Goal: Communication & Community: Ask a question

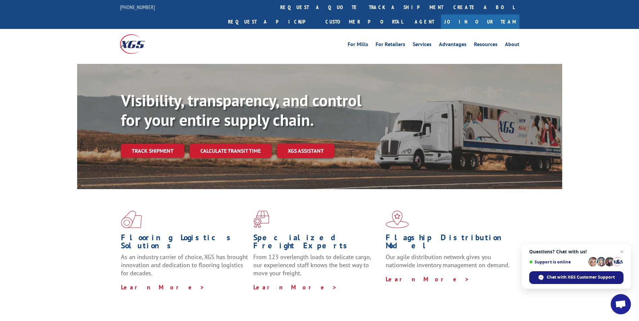
click at [587, 278] on span "Chat with XGS Customer Support" at bounding box center [580, 277] width 68 height 6
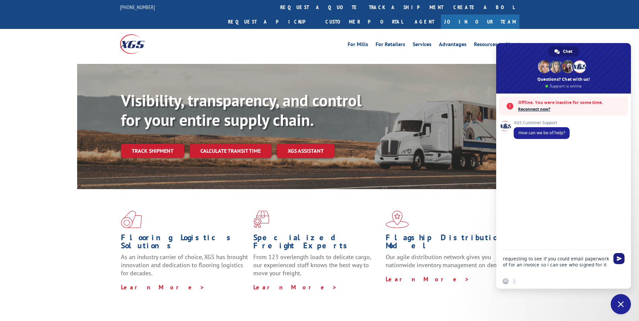
type textarea "requesting to see if you could email paperwork of for an invoice so i can see w…"
click at [620, 258] on span "Send" at bounding box center [618, 258] width 5 height 5
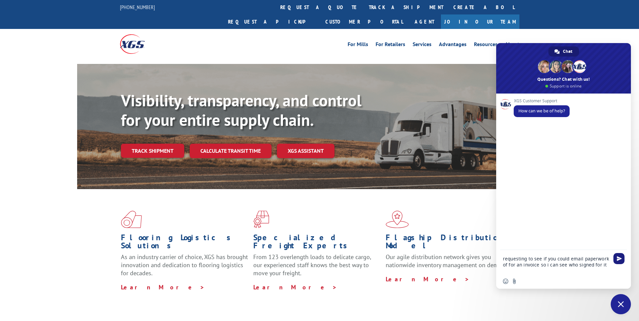
click at [619, 260] on span "Send" at bounding box center [618, 258] width 5 height 5
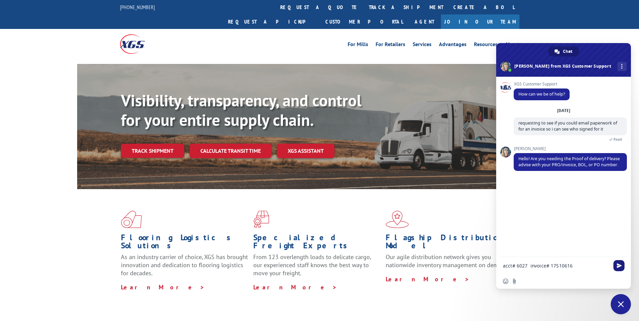
type textarea "acct# 6027 invoice# 17510616"
click at [618, 263] on span "Send" at bounding box center [618, 265] width 11 height 11
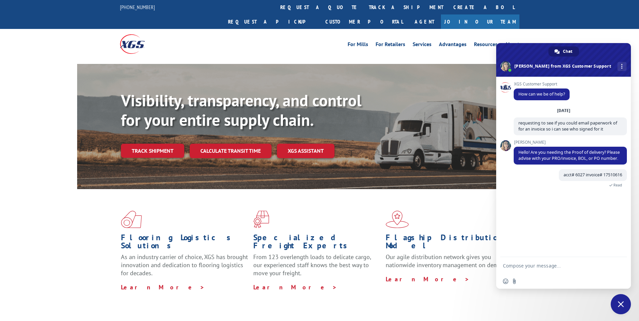
click at [568, 266] on textarea "Compose your message..." at bounding box center [556, 266] width 106 height 6
type textarea "please email over to timt@athillsinteriors.com"
click at [618, 267] on span "Send" at bounding box center [618, 265] width 5 height 5
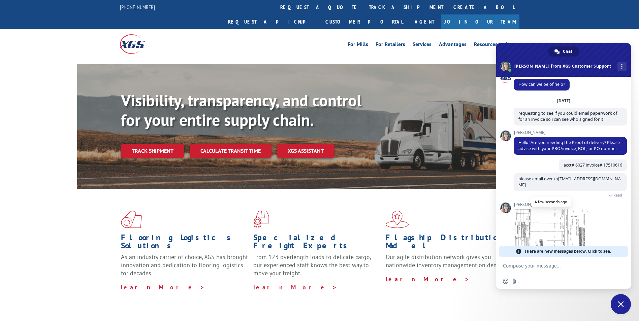
click at [564, 233] on span at bounding box center [550, 229] width 74 height 40
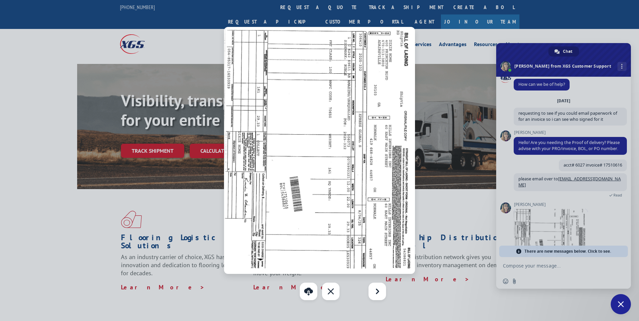
click at [541, 266] on div at bounding box center [319, 160] width 639 height 321
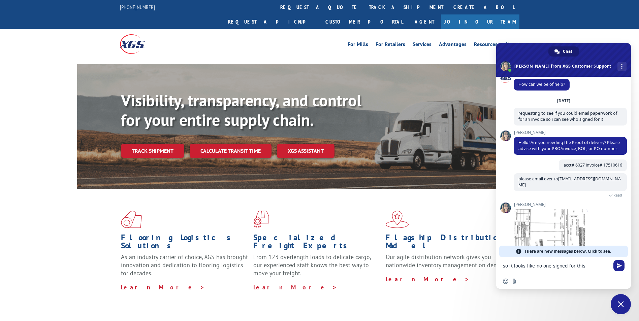
type textarea "so it looks like no one signed for this"
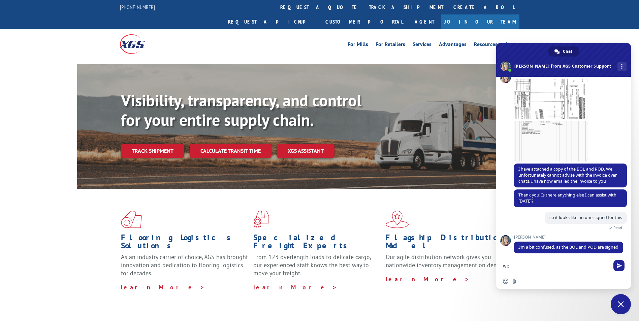
scroll to position [157, 0]
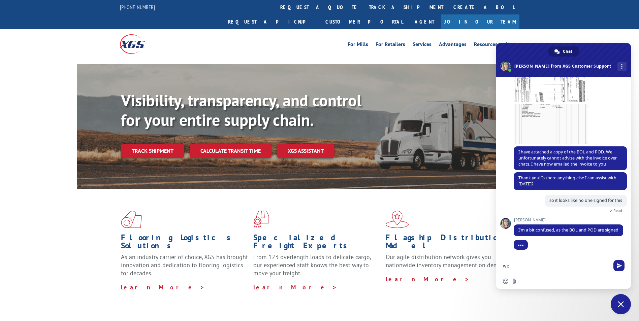
click at [530, 91] on span at bounding box center [550, 82] width 74 height 40
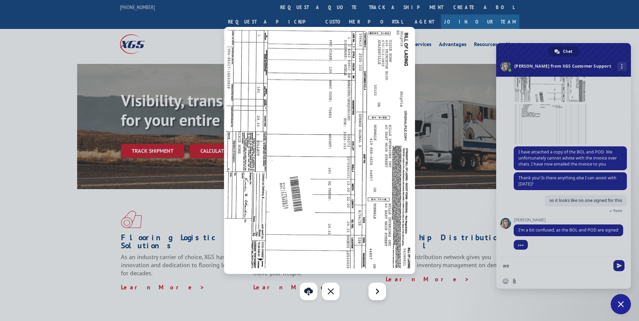
click at [380, 296] on div "Next" at bounding box center [377, 292] width 18 height 18
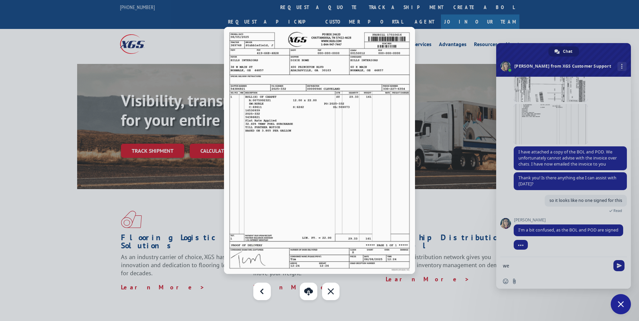
click at [520, 264] on div at bounding box center [319, 160] width 639 height 321
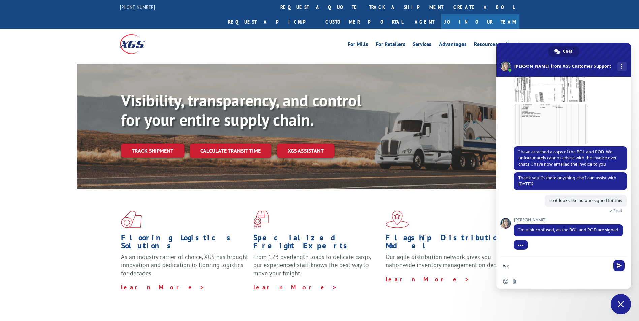
type textarea "w"
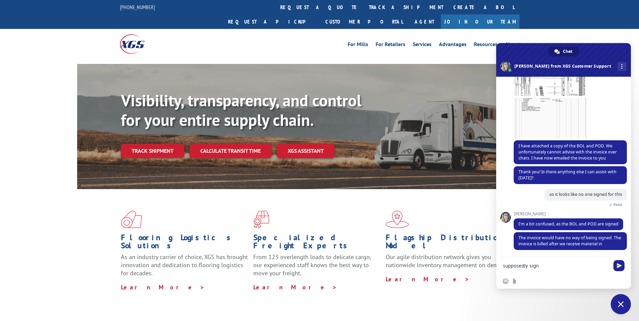
scroll to position [164, 0]
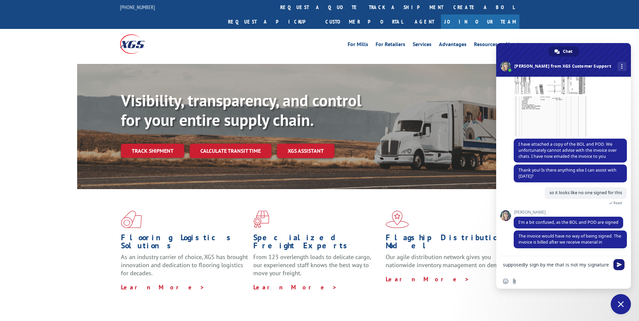
type textarea "supposedly sign by me that is not my signature"
click at [620, 265] on span "Send" at bounding box center [618, 264] width 5 height 5
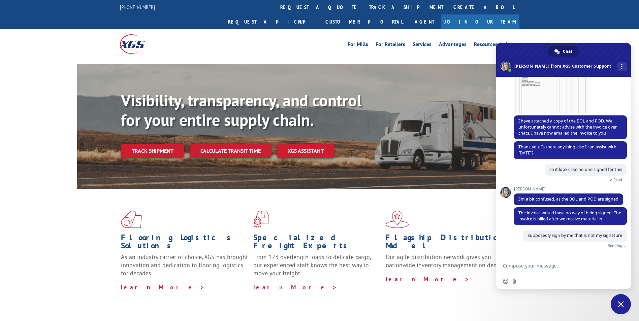
scroll to position [180, 0]
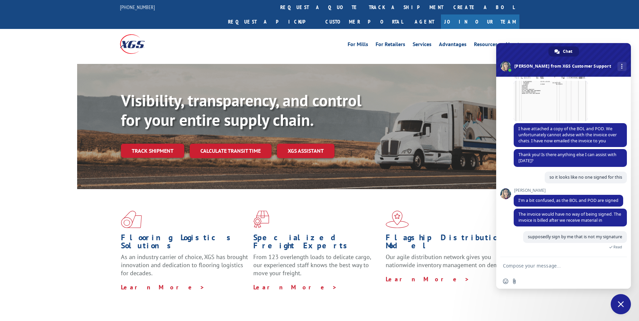
click at [561, 267] on textarea "Compose your message..." at bounding box center [556, 266] width 106 height 6
click at [540, 92] on span at bounding box center [550, 101] width 74 height 40
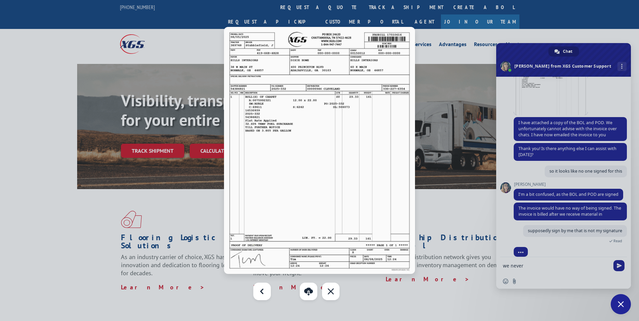
scroll to position [193, 0]
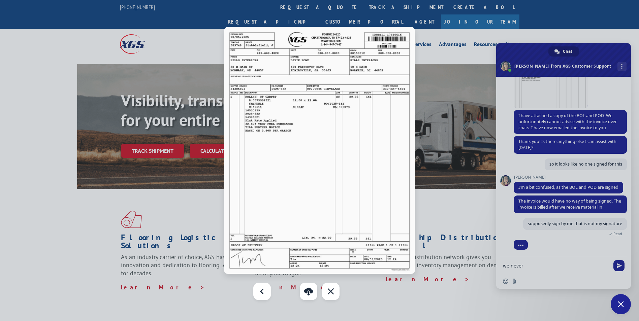
click at [533, 265] on div at bounding box center [319, 160] width 639 height 321
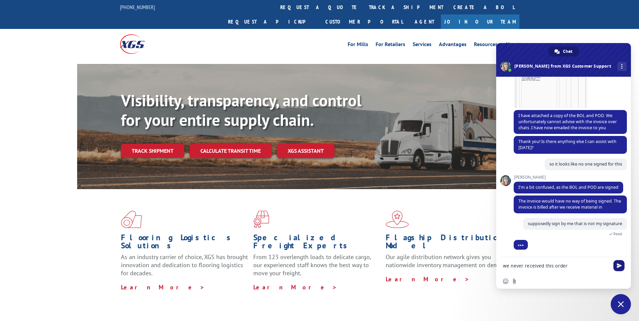
type textarea "we never received this order"
click at [620, 266] on span "Send" at bounding box center [618, 265] width 5 height 5
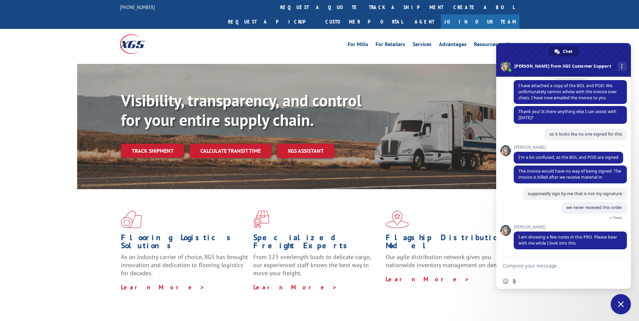
scroll to position [83, 0]
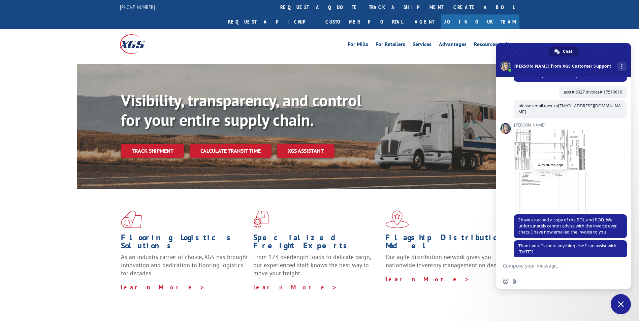
click at [559, 180] on span at bounding box center [550, 192] width 74 height 40
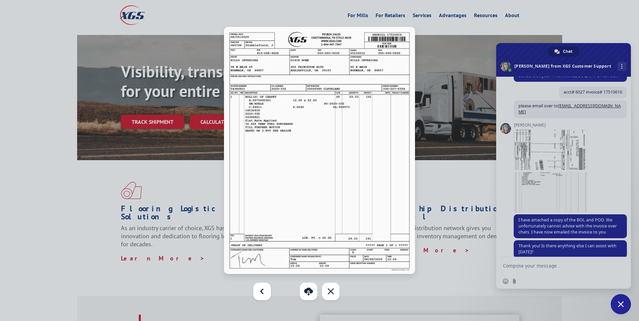
scroll to position [168, 0]
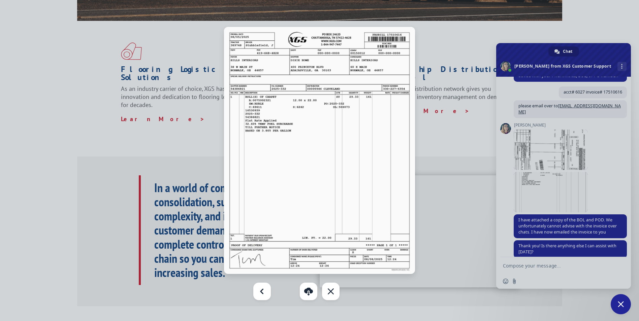
click at [609, 142] on div at bounding box center [319, 160] width 639 height 321
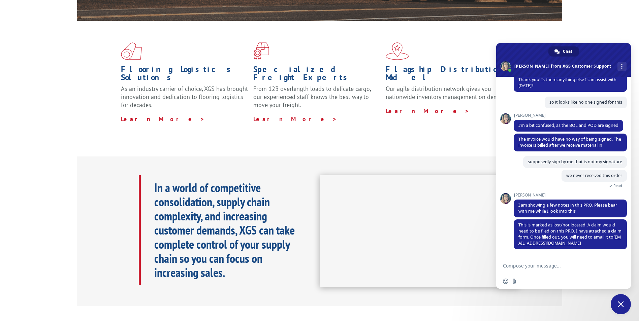
scroll to position [271, 0]
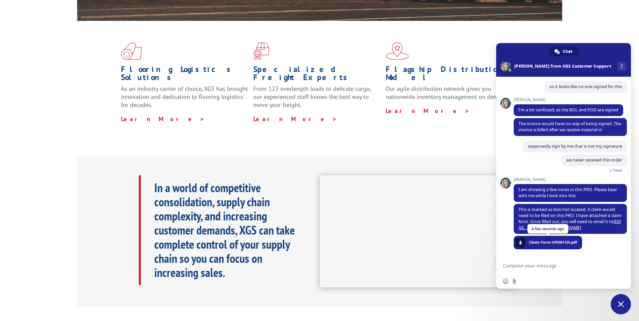
click at [559, 242] on span "Claim-Form UPDATED.pdf" at bounding box center [553, 242] width 48 height 6
click at [522, 243] on link at bounding box center [520, 243] width 10 height 10
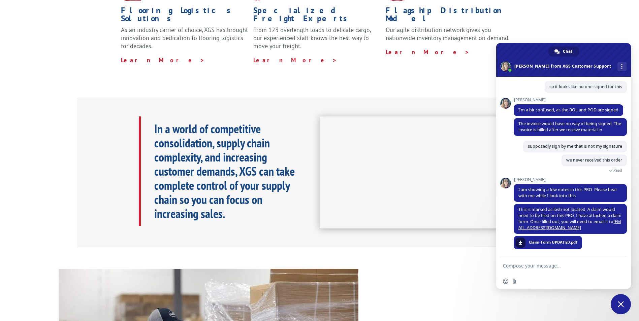
scroll to position [236, 0]
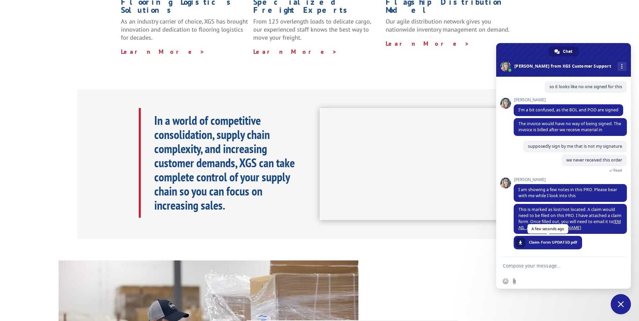
click at [520, 243] on span at bounding box center [520, 243] width 4 height 4
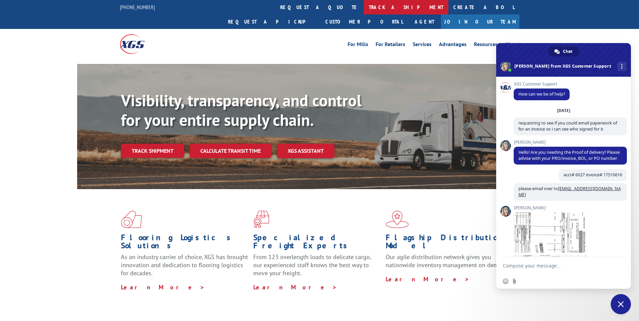
scroll to position [271, 0]
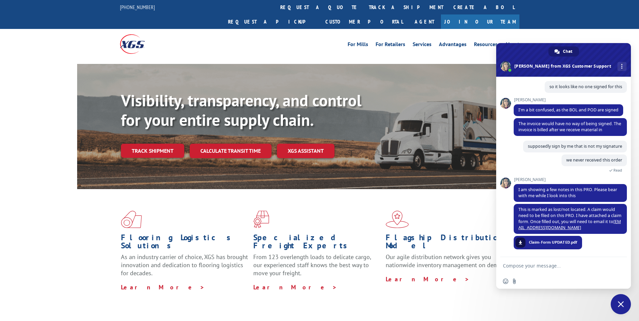
click at [558, 264] on textarea "Compose your message..." at bounding box center [556, 266] width 106 height 6
type textarea "s"
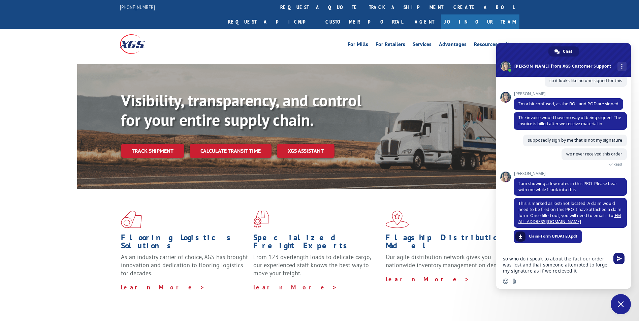
type textarea "so who do i speak to about the fact our order was lost and that someone attempt…"
click at [619, 261] on span "Send" at bounding box center [618, 258] width 11 height 11
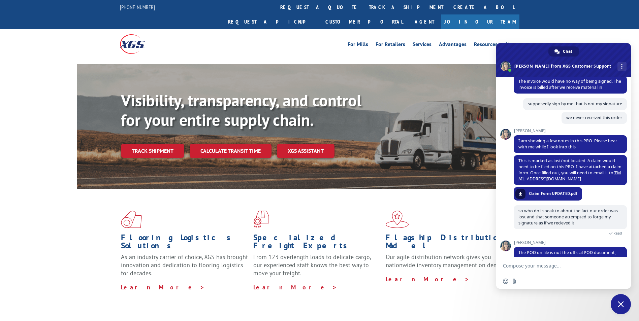
scroll to position [341, 0]
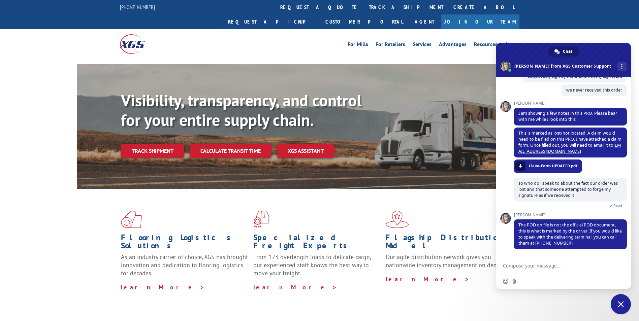
click at [620, 305] on span "Close chat" at bounding box center [620, 304] width 6 height 6
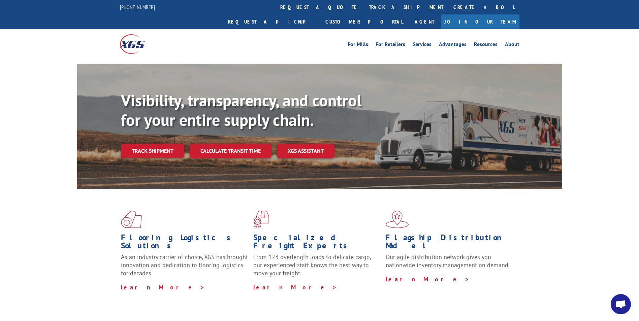
scroll to position [341, 0]
click at [486, 42] on link "Resources" at bounding box center [486, 45] width 24 height 7
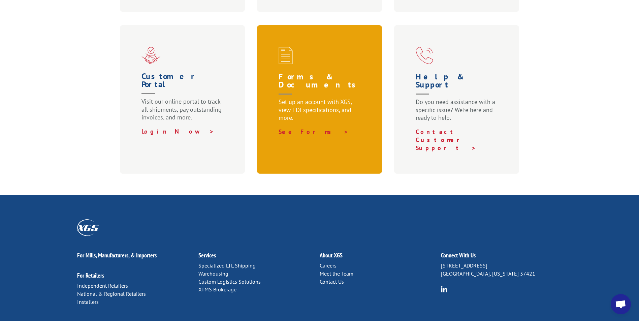
scroll to position [419, 0]
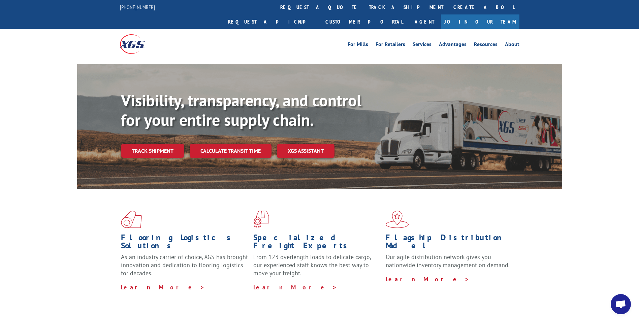
scroll to position [341, 0]
click at [623, 309] on span "Open chat" at bounding box center [620, 304] width 11 height 9
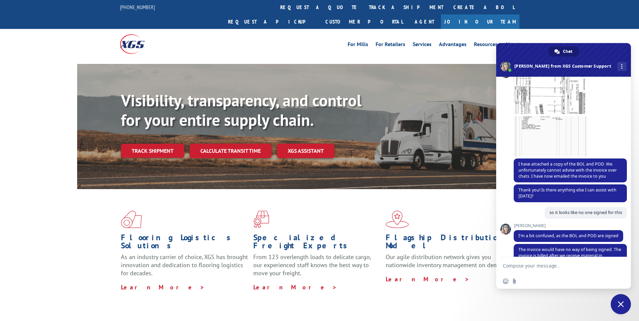
scroll to position [71, 0]
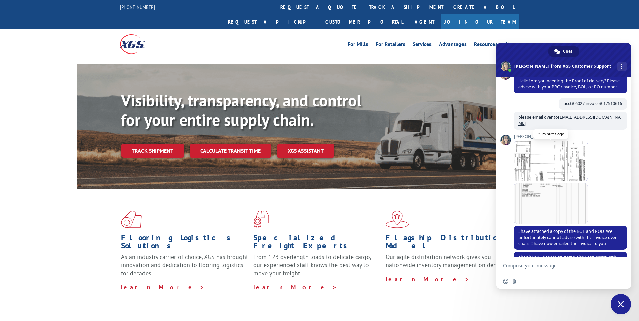
click at [555, 162] on span at bounding box center [550, 161] width 74 height 40
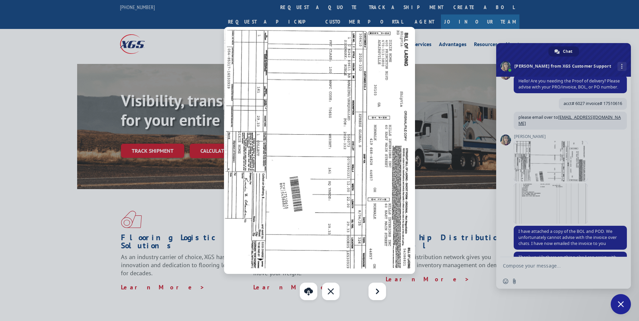
click at [551, 205] on div at bounding box center [319, 160] width 639 height 321
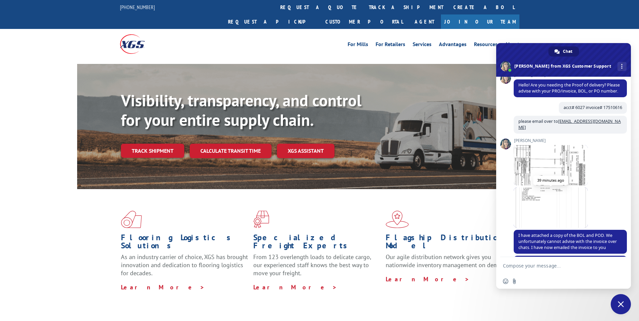
scroll to position [101, 0]
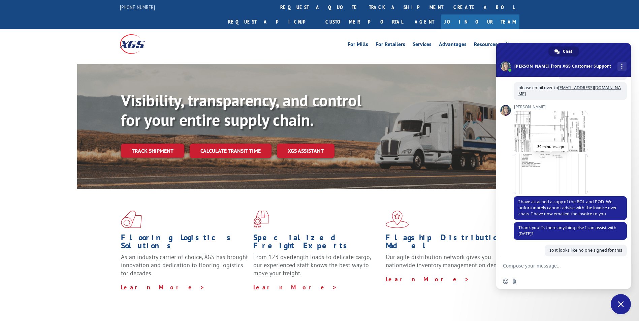
click at [554, 181] on span at bounding box center [550, 174] width 74 height 40
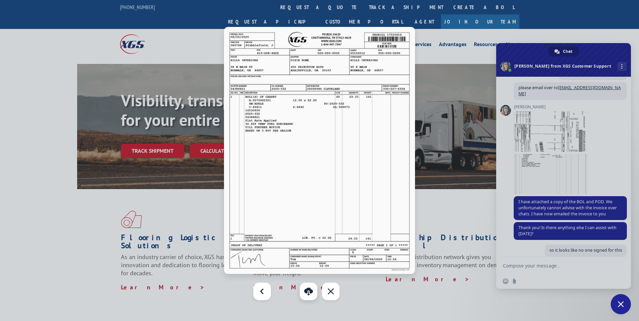
click at [311, 294] on link "Download" at bounding box center [309, 292] width 18 height 18
click at [557, 125] on div at bounding box center [319, 160] width 639 height 321
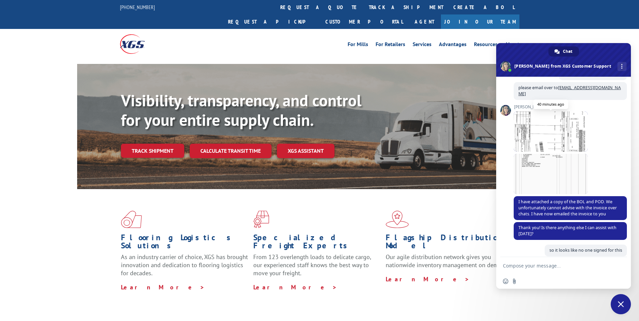
click at [557, 125] on span at bounding box center [550, 131] width 74 height 40
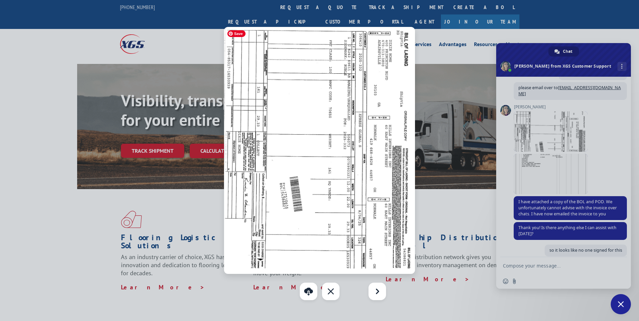
click at [247, 191] on img at bounding box center [319, 150] width 191 height 247
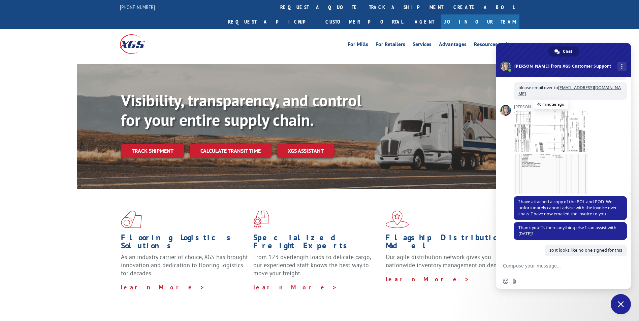
click at [558, 138] on span at bounding box center [550, 131] width 74 height 40
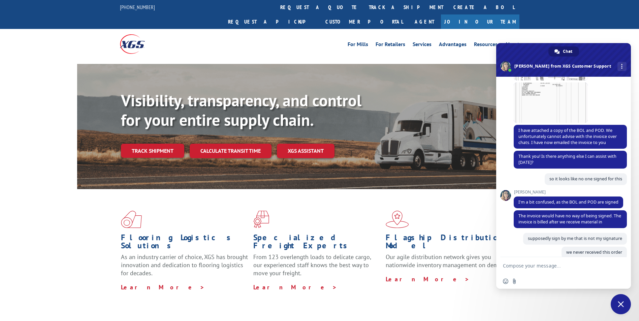
scroll to position [105, 0]
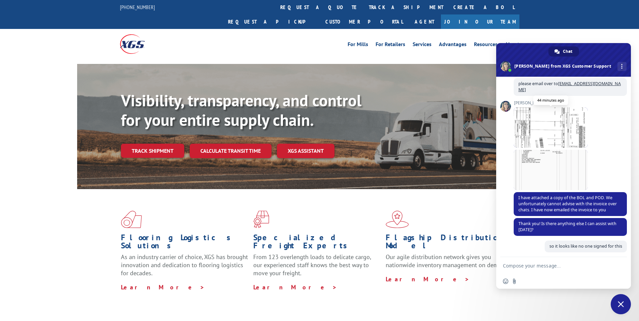
click at [548, 125] on span at bounding box center [550, 127] width 74 height 40
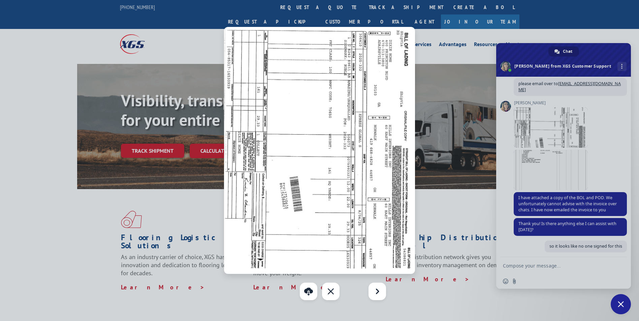
click at [551, 171] on div at bounding box center [319, 160] width 639 height 321
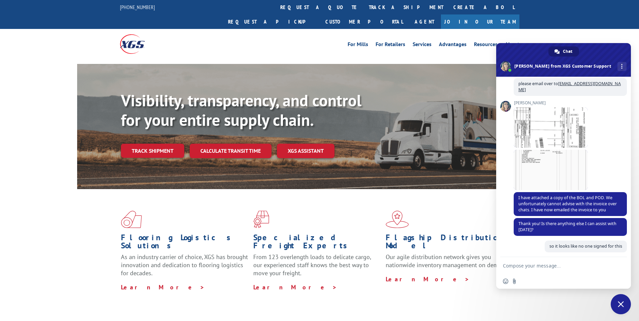
click at [551, 171] on span at bounding box center [550, 170] width 74 height 40
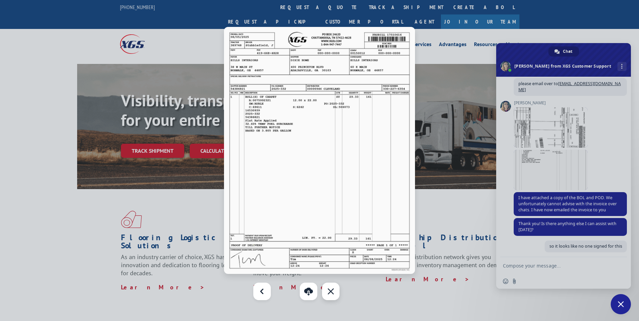
click at [331, 296] on div "Close" at bounding box center [331, 292] width 18 height 18
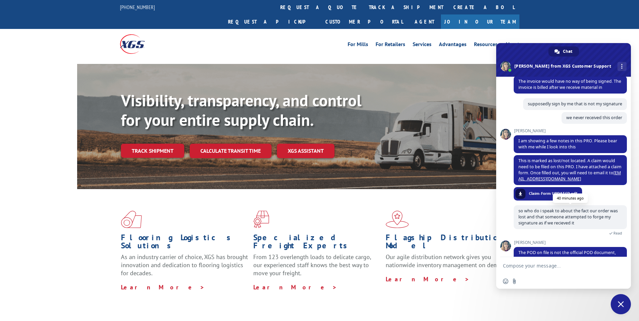
scroll to position [341, 0]
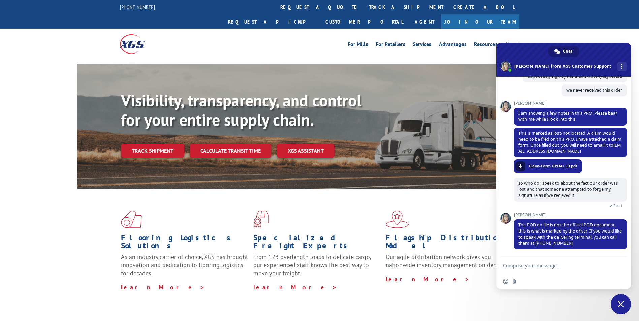
click at [616, 301] on span "Close chat" at bounding box center [620, 304] width 20 height 20
click at [624, 306] on span "Close chat" at bounding box center [620, 304] width 20 height 20
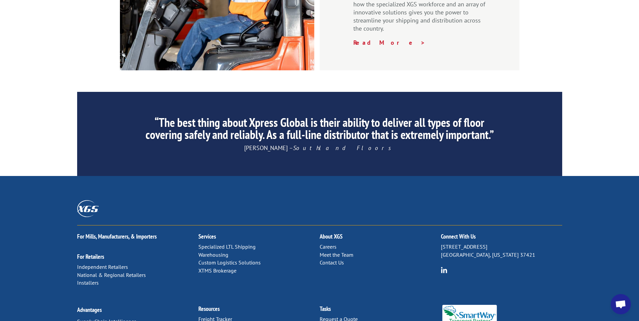
scroll to position [1011, 0]
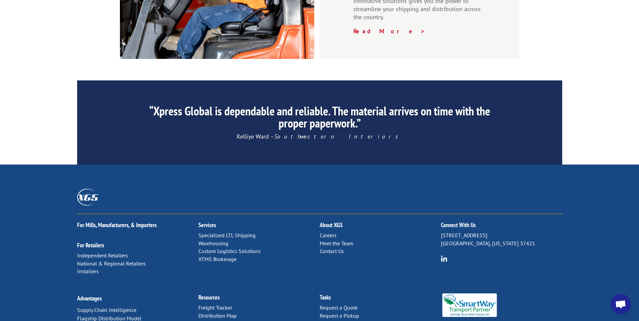
click at [239, 321] on link "Forms & Documents" at bounding box center [221, 324] width 47 height 7
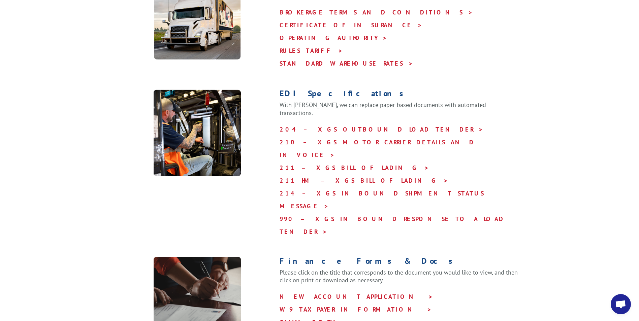
scroll to position [269, 0]
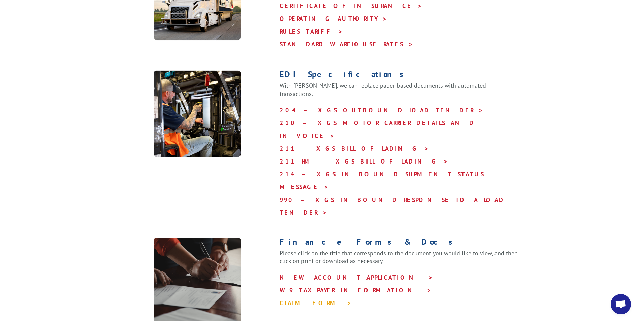
click at [294, 299] on link "CLAIM FORM >" at bounding box center [315, 303] width 72 height 8
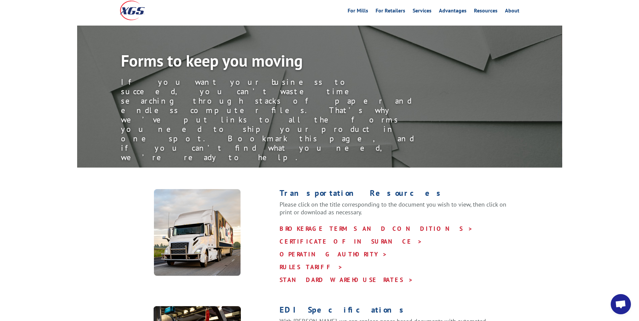
scroll to position [0, 0]
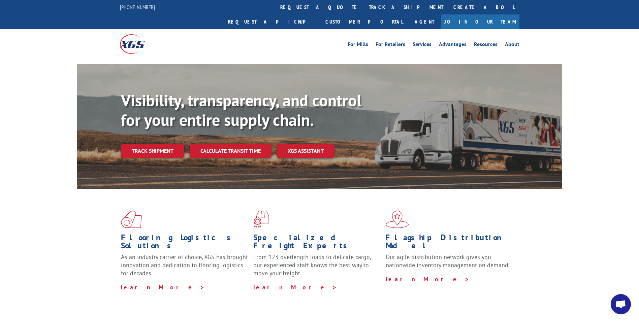
scroll to position [341, 0]
click at [364, 8] on link "track a shipment" at bounding box center [406, 7] width 85 height 14
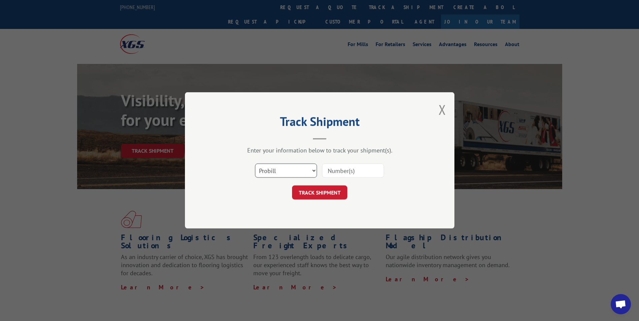
click at [315, 171] on select "Select category... Probill BOL PO" at bounding box center [286, 171] width 62 height 14
click at [363, 170] on input at bounding box center [353, 171] width 62 height 14
click at [444, 113] on button "Close modal" at bounding box center [441, 110] width 7 height 18
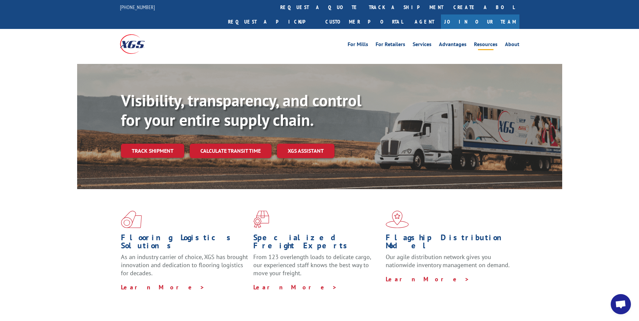
click at [490, 42] on link "Resources" at bounding box center [486, 45] width 24 height 7
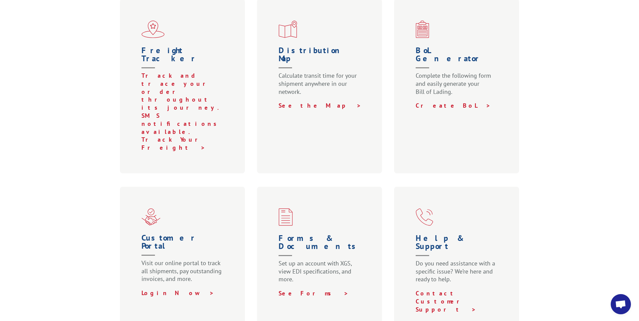
scroll to position [269, 0]
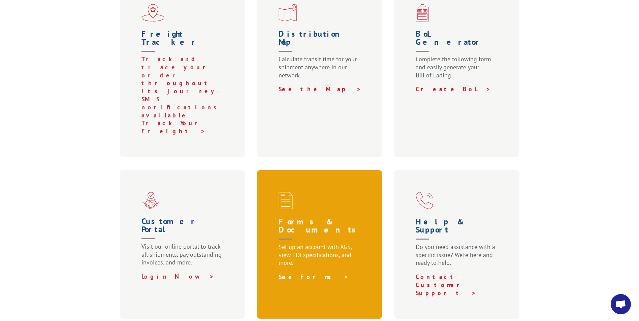
click at [291, 273] on link "See Forms >" at bounding box center [313, 277] width 70 height 8
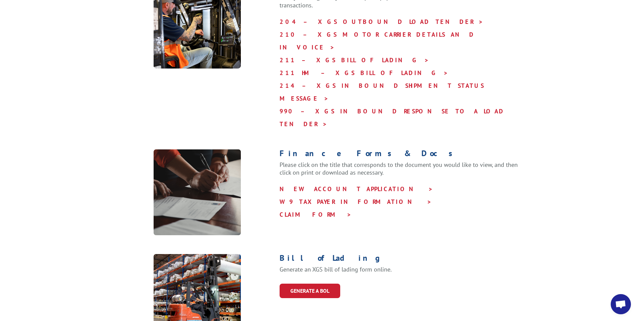
scroll to position [404, 0]
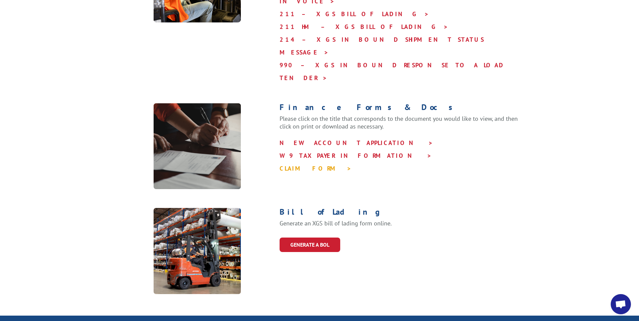
click at [293, 165] on link "CLAIM FORM >" at bounding box center [315, 169] width 72 height 8
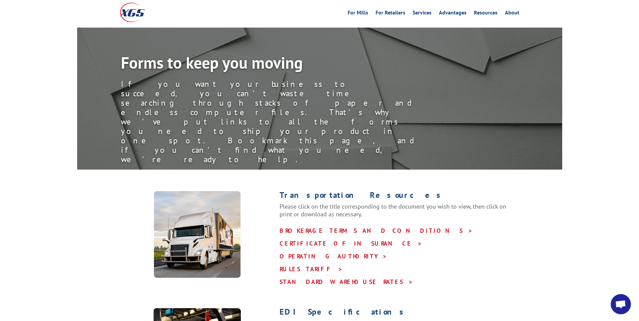
scroll to position [0, 0]
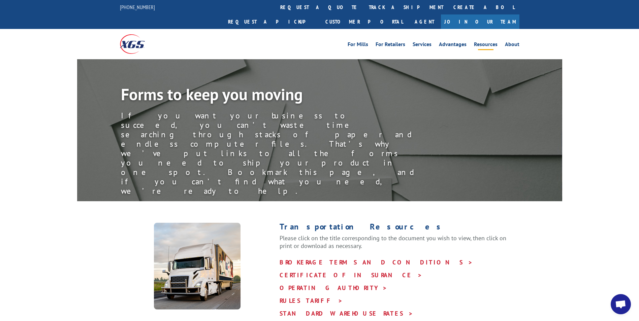
click at [486, 42] on link "Resources" at bounding box center [486, 45] width 24 height 7
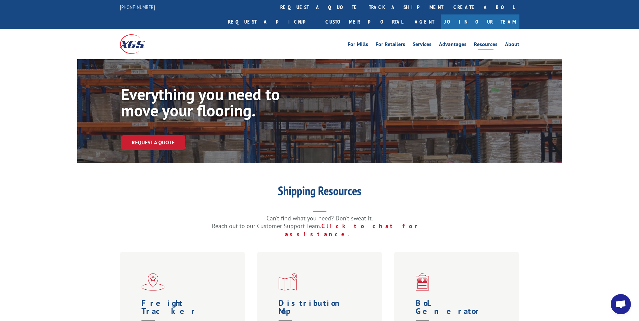
scroll to position [341, 0]
click at [511, 42] on link "About" at bounding box center [512, 45] width 14 height 7
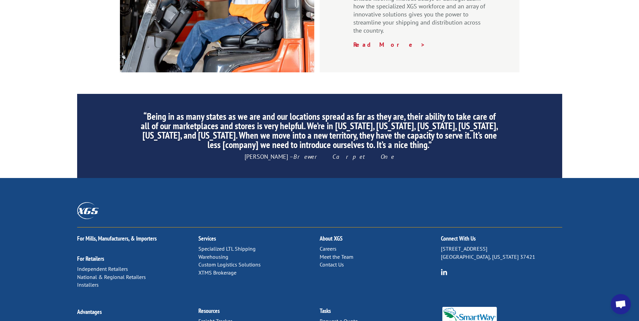
scroll to position [1011, 0]
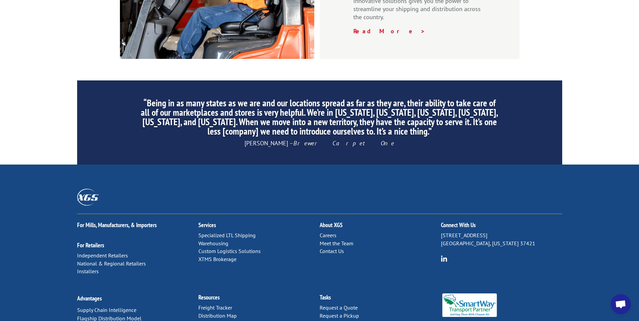
click at [338, 248] on link "Contact Us" at bounding box center [331, 251] width 24 height 7
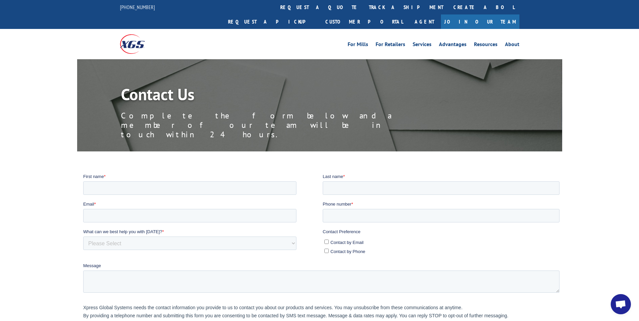
click at [623, 305] on span "Open chat" at bounding box center [620, 304] width 11 height 9
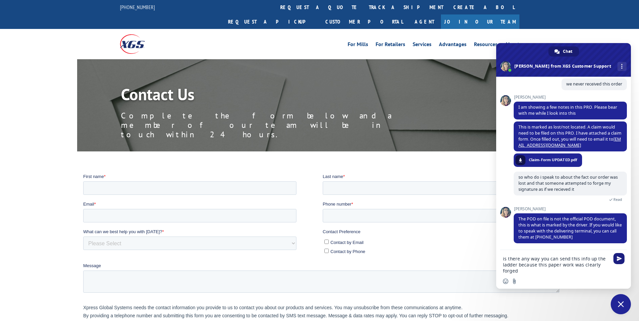
type textarea "is there any way you can send this info up the ladder because this paper work w…"
click at [620, 260] on span "Send" at bounding box center [618, 258] width 5 height 5
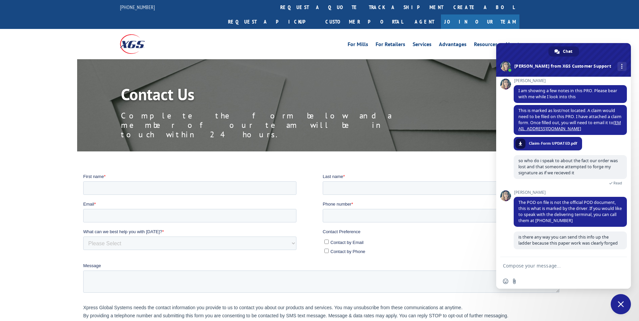
scroll to position [369, 0]
click at [109, 188] on input "First name *" at bounding box center [189, 187] width 213 height 13
type input "t"
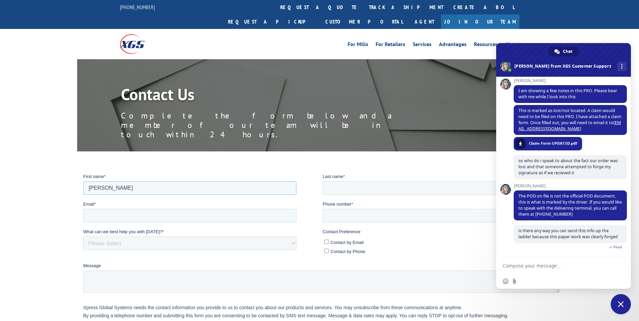
type input "[PERSON_NAME]"
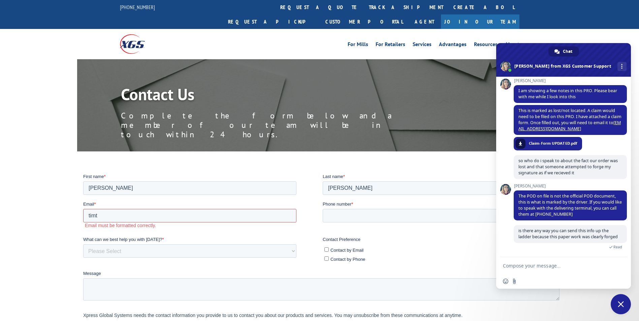
type input "[EMAIL_ADDRESS][DOMAIN_NAME]"
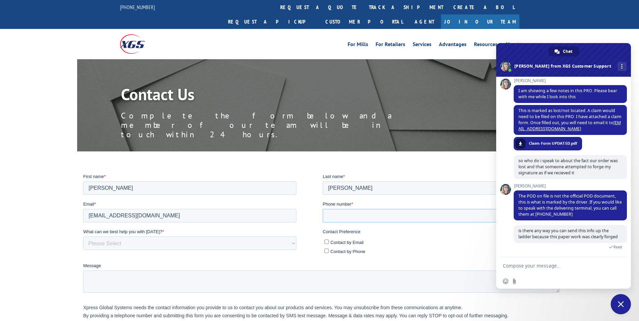
click at [356, 212] on input "Phone number *" at bounding box center [440, 215] width 237 height 13
type input "4195611108"
click at [310, 231] on label "What can we best help you with [DATE]? *" at bounding box center [202, 231] width 239 height 7
click at [296, 236] on select "Please Select Quoting, Opening New Account, or New Business Opportunity Shipmen…" at bounding box center [189, 242] width 213 height 13
click at [324, 240] on input "Contact by Email" at bounding box center [326, 241] width 4 height 4
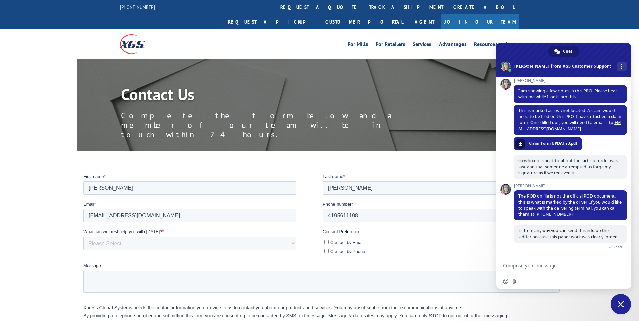
checkbox input "true"
click at [139, 242] on select "Please Select Quoting, Opening New Account, or New Business Opportunity Shipmen…" at bounding box center [189, 242] width 213 height 13
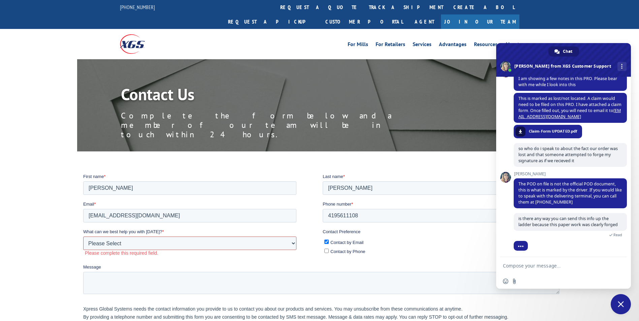
scroll to position [377, 0]
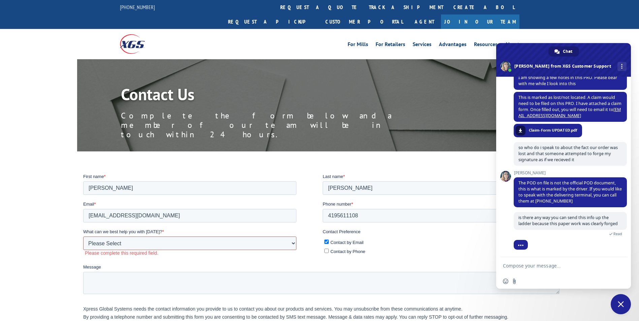
select select "Other"
click at [83, 236] on select "Please Select Quoting, Opening New Account, or New Business Opportunity Shipmen…" at bounding box center [189, 242] width 213 height 13
click at [121, 275] on textarea "Message" at bounding box center [321, 281] width 476 height 22
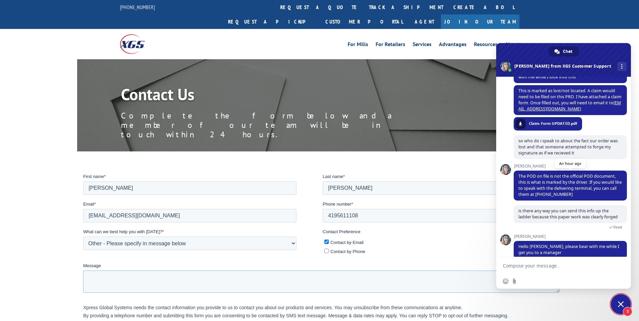
scroll to position [399, 0]
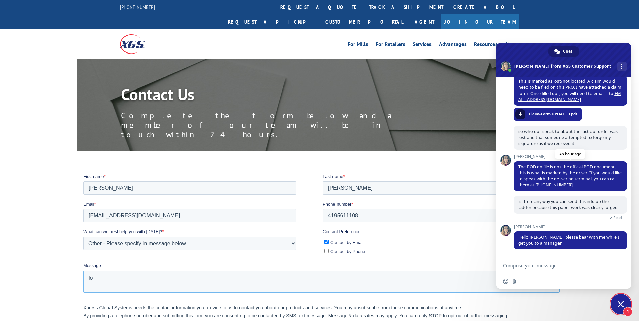
type textarea "l"
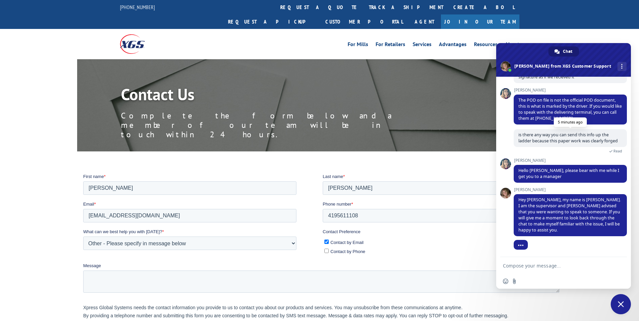
scroll to position [466, 0]
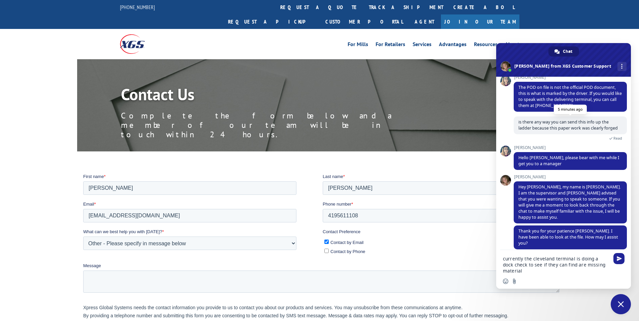
type textarea "currently the cleveland terminal is doing a dock check to see if they can find …"
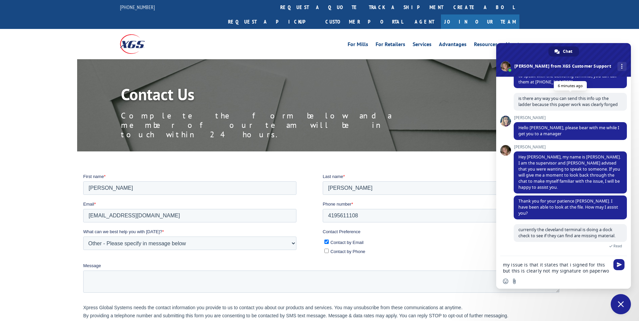
scroll to position [496, 0]
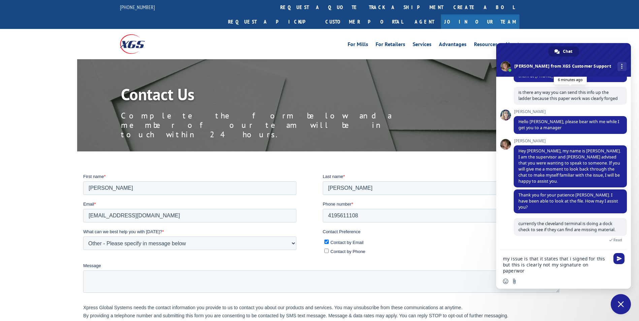
type textarea "my issue is that it states that i signed for this but this is clearly not my si…"
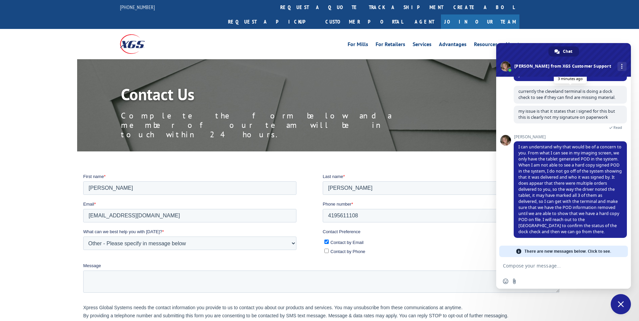
scroll to position [622, 0]
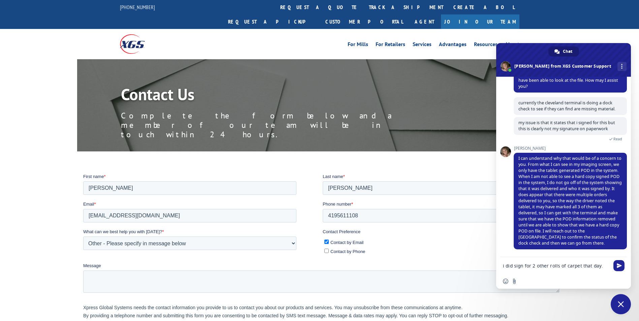
click at [601, 266] on textarea "i did sign for 2 other rolls of carpet that day." at bounding box center [556, 266] width 106 height 6
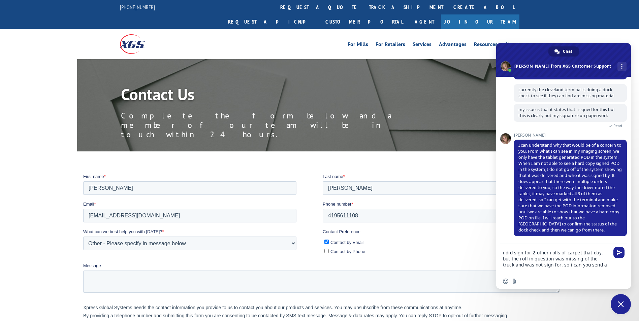
scroll to position [634, 0]
type textarea "i did sign for 2 other rolls of carpet that day. but the roll in question was m…"
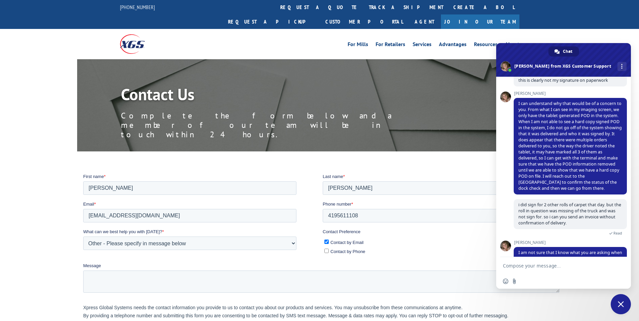
scroll to position [693, 0]
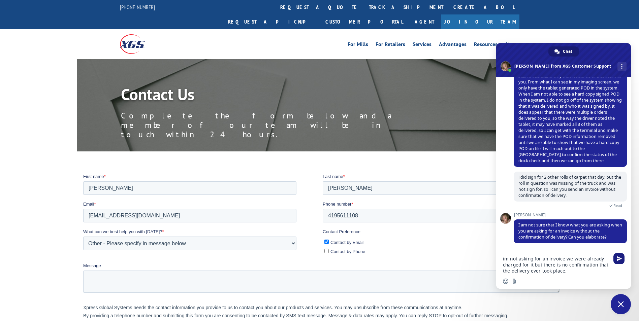
type textarea "im not asking for an invoice we were already charged for it but there is no con…"
click at [621, 258] on span "Send" at bounding box center [618, 258] width 5 height 5
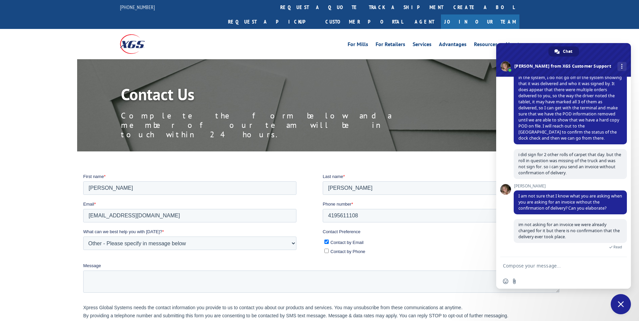
scroll to position [729, 0]
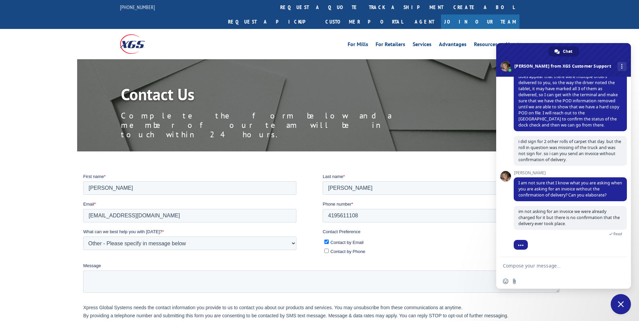
click at [559, 268] on textarea "Compose your message..." at bounding box center [556, 266] width 106 height 6
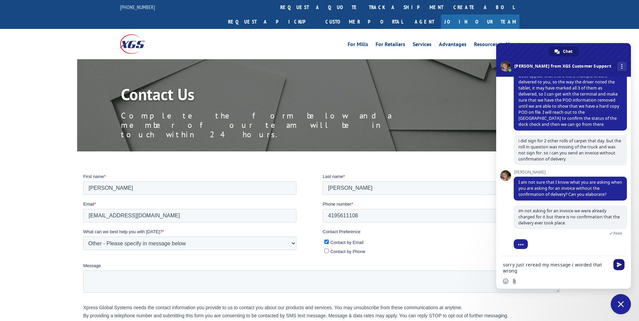
type textarea "sorry just reread my message i worded that wrong"
click at [619, 267] on span "Send" at bounding box center [618, 264] width 5 height 5
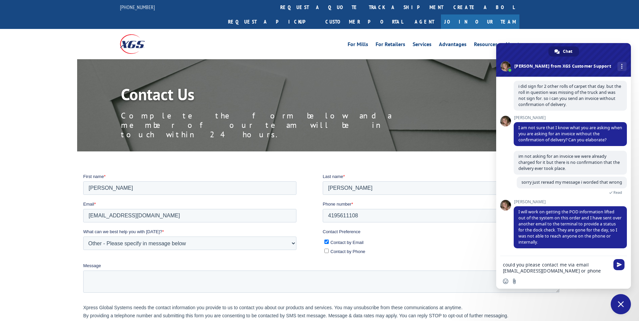
scroll to position [809, 0]
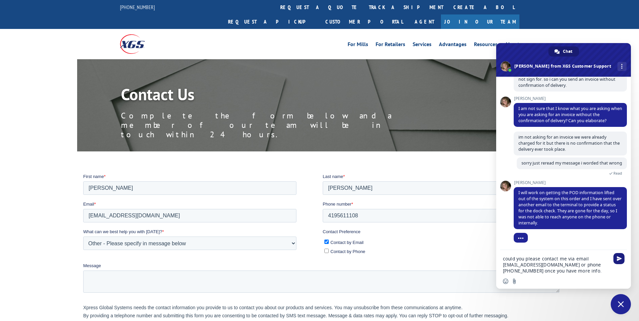
type textarea "could you please contact me via email [EMAIL_ADDRESS][DOMAIN_NAME] or phone [PH…"
click at [617, 257] on span "Send" at bounding box center [618, 258] width 5 height 5
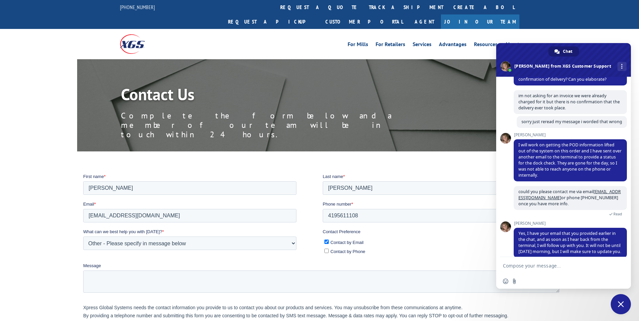
scroll to position [871, 0]
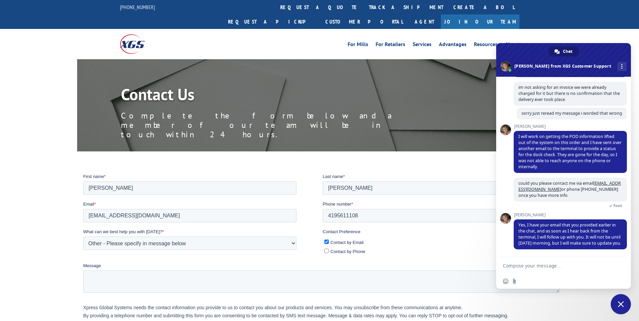
click at [559, 265] on textarea "Compose your message..." at bounding box center [556, 266] width 106 height 6
type textarea "[PERSON_NAME] that"
click at [620, 266] on span "Send" at bounding box center [618, 265] width 5 height 5
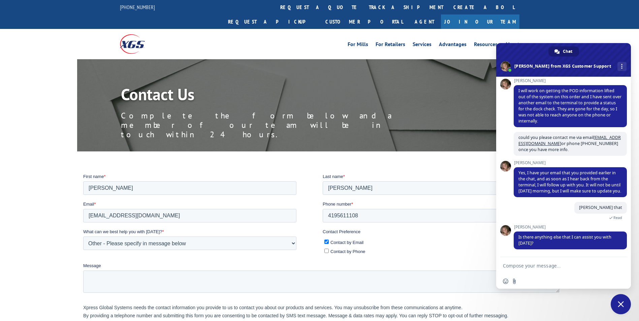
scroll to position [916, 0]
click at [570, 263] on form at bounding box center [556, 266] width 106 height 18
click at [559, 267] on textarea "Compose your message..." at bounding box center [556, 266] width 106 height 6
type textarea "this will have to do for now"
click at [618, 267] on span "Send" at bounding box center [618, 265] width 5 height 5
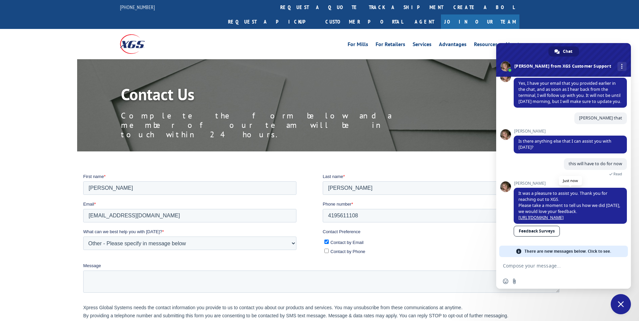
scroll to position [1001, 0]
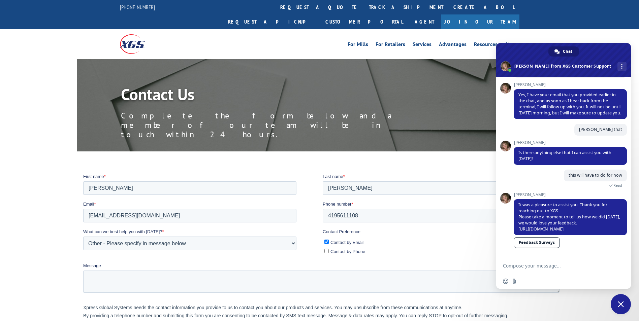
click at [619, 305] on span "Close chat" at bounding box center [620, 304] width 6 height 6
